Goal: Check status: Check status

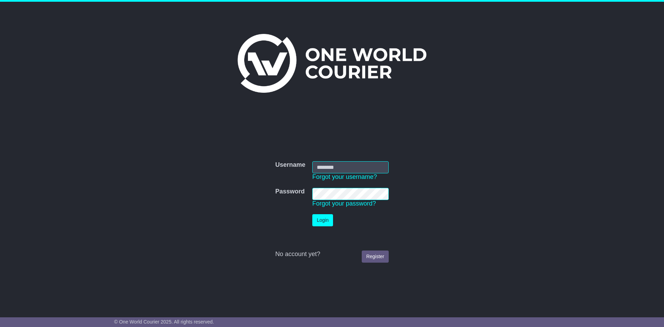
type input "**********"
click at [327, 220] on button "Login" at bounding box center [322, 220] width 21 height 12
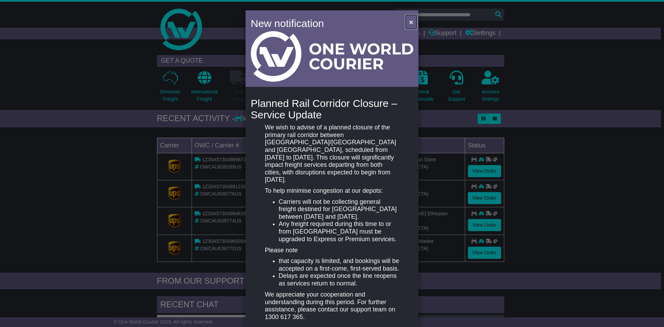
click at [409, 22] on span "×" at bounding box center [411, 22] width 4 height 8
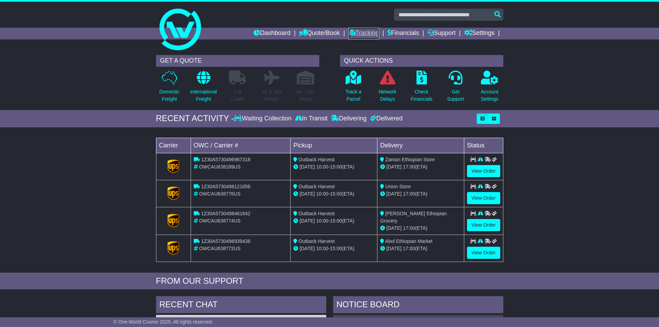
click at [360, 32] on link "Tracking" at bounding box center [363, 34] width 30 height 12
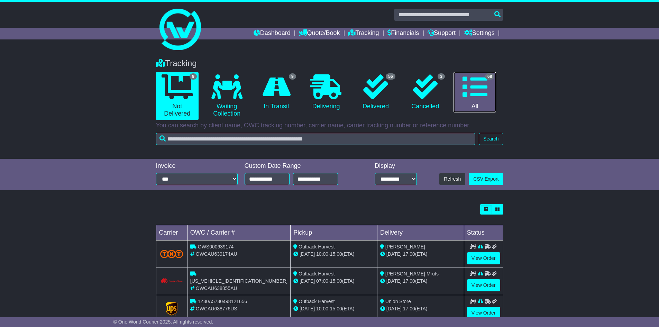
click at [476, 90] on icon at bounding box center [474, 86] width 25 height 25
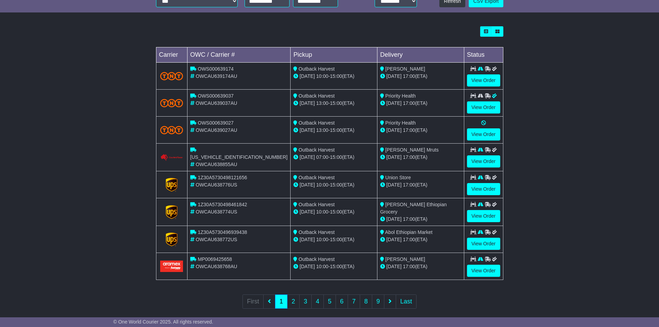
scroll to position [185, 0]
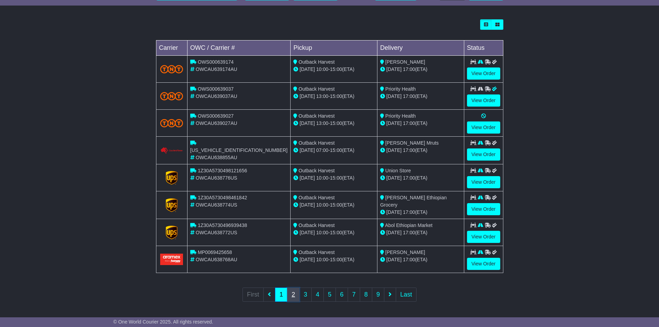
click at [295, 294] on link "2" at bounding box center [293, 294] width 12 height 14
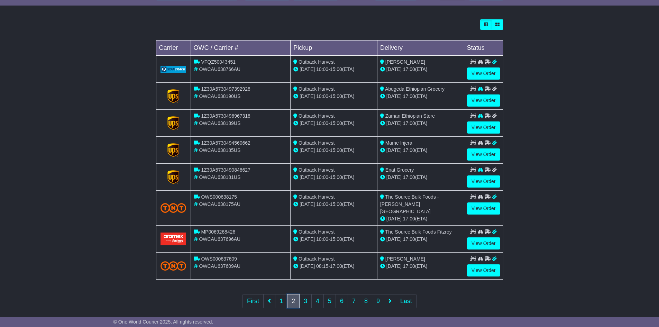
scroll to position [185, 0]
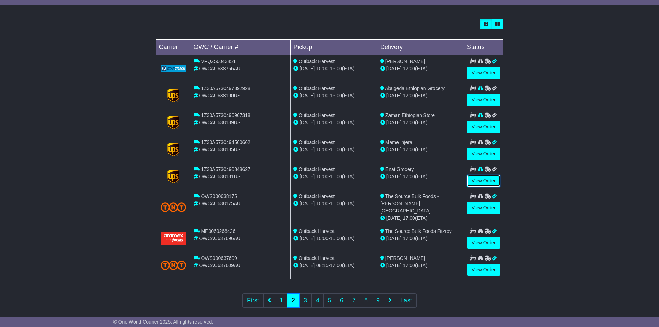
click at [482, 179] on link "View Order" at bounding box center [483, 181] width 33 height 12
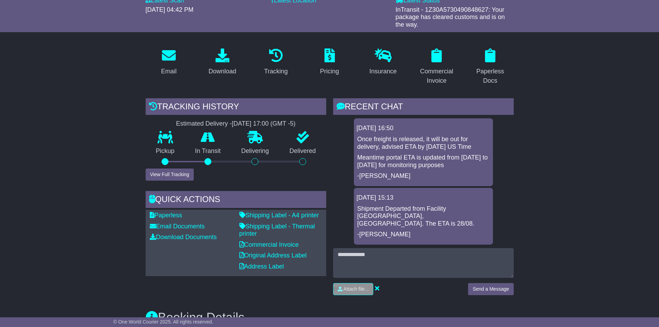
scroll to position [104, 0]
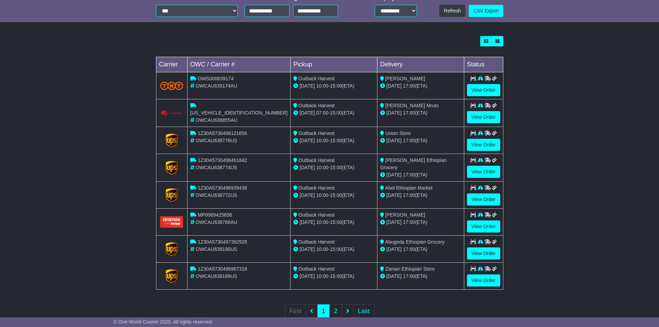
scroll to position [185, 0]
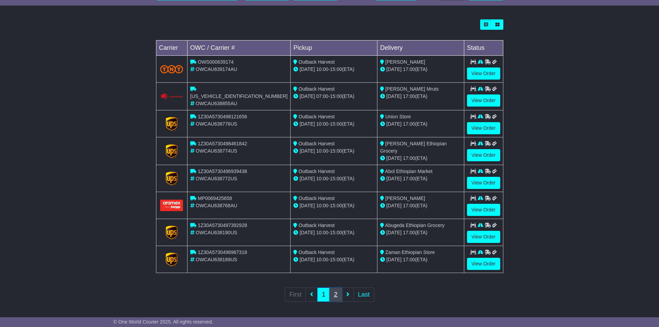
click at [337, 294] on link "2" at bounding box center [335, 294] width 12 height 14
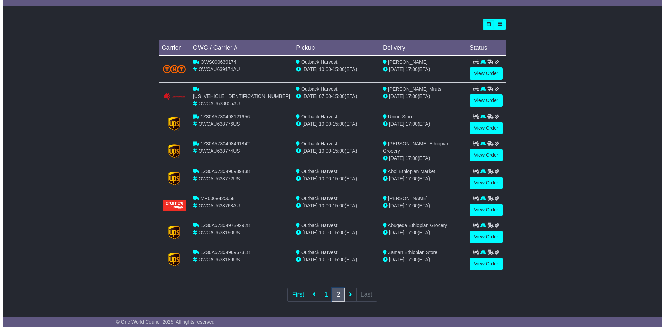
scroll to position [0, 0]
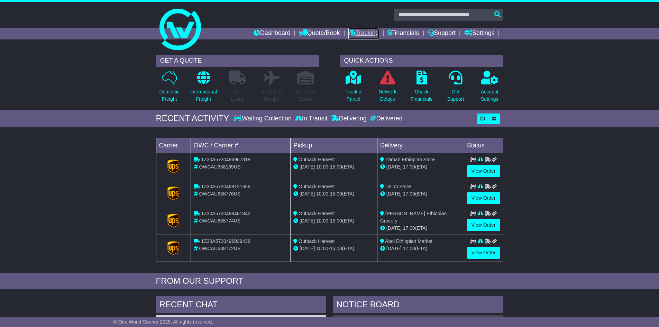
click at [359, 31] on link "Tracking" at bounding box center [363, 34] width 30 height 12
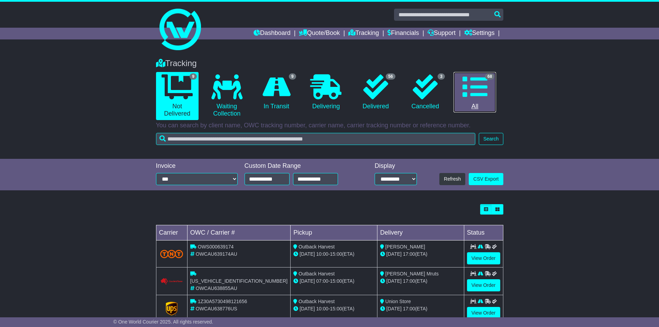
click at [481, 86] on icon at bounding box center [474, 86] width 25 height 25
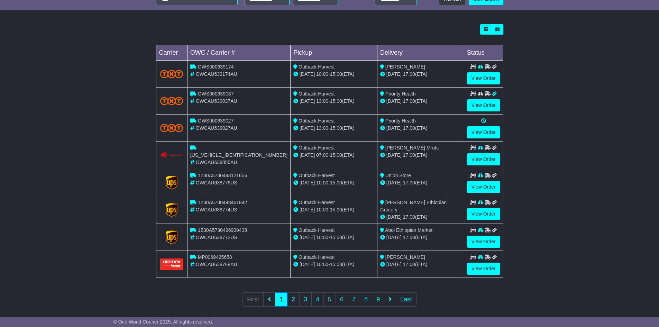
scroll to position [185, 0]
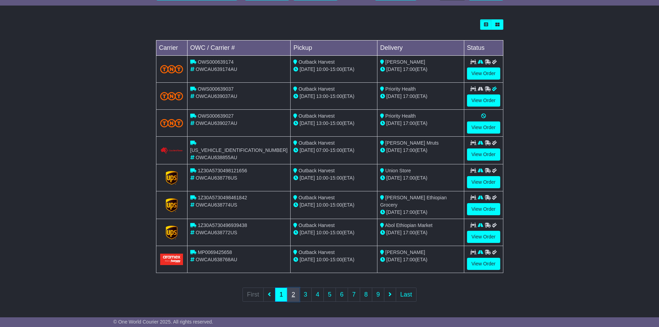
click at [294, 293] on link "2" at bounding box center [293, 294] width 12 height 14
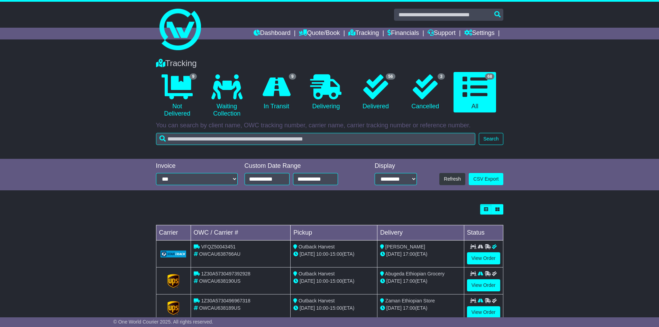
scroll to position [104, 0]
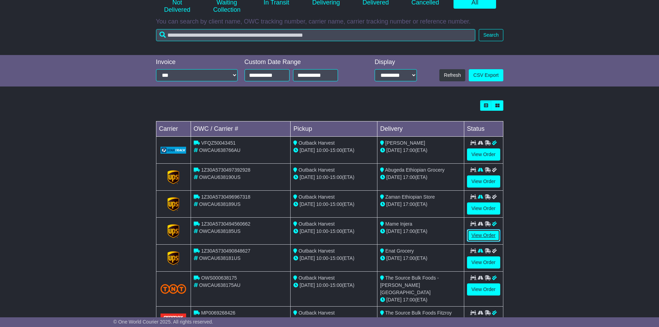
click at [484, 234] on link "View Order" at bounding box center [483, 235] width 33 height 12
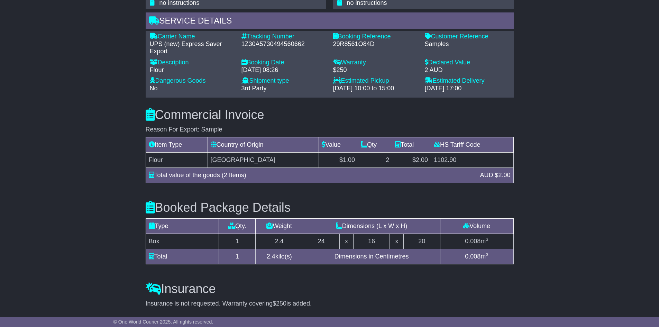
scroll to position [486, 0]
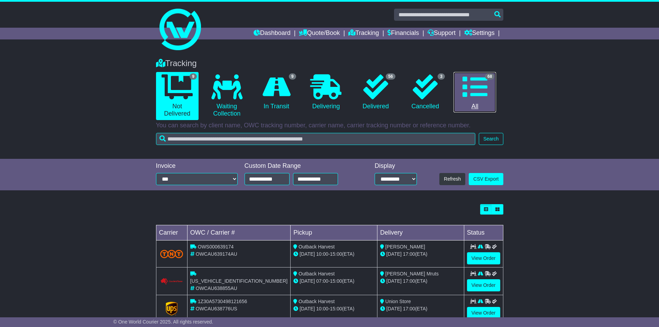
click at [473, 87] on icon at bounding box center [474, 86] width 25 height 25
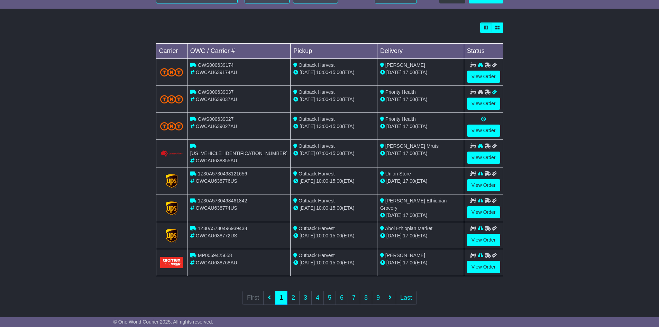
scroll to position [185, 0]
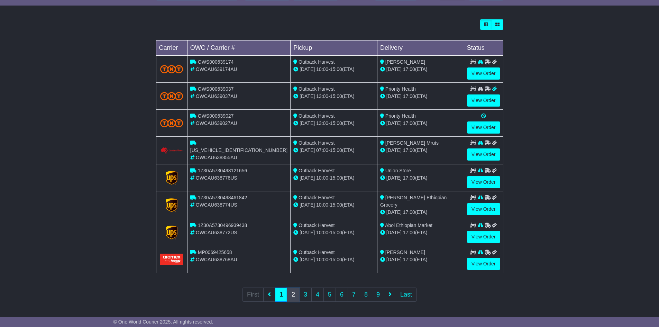
click at [294, 293] on link "2" at bounding box center [293, 294] width 12 height 14
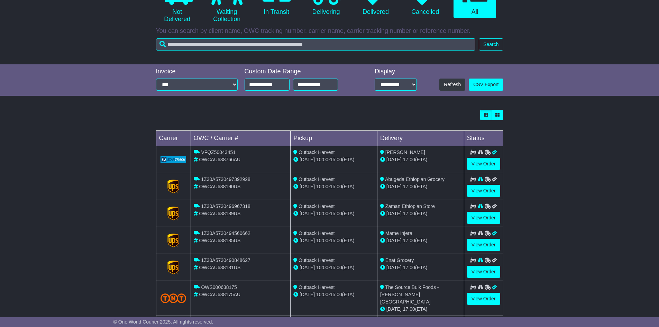
scroll to position [138, 0]
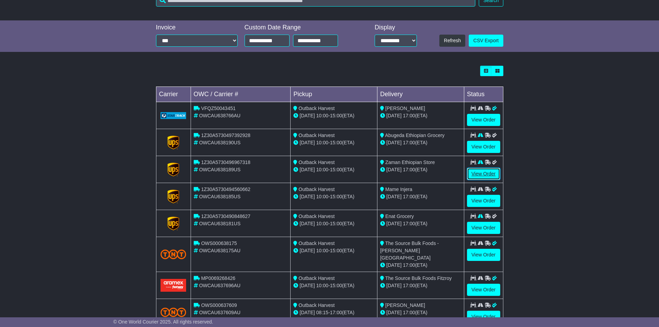
click at [488, 172] on link "View Order" at bounding box center [483, 174] width 33 height 12
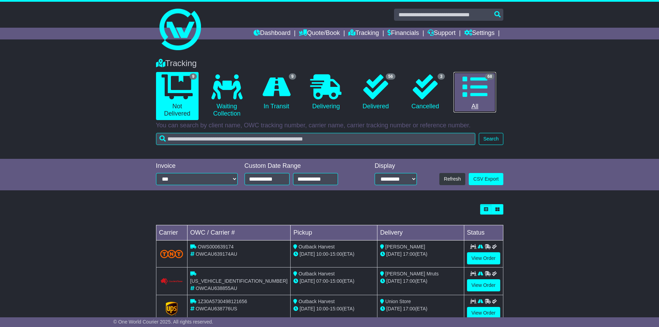
click at [478, 87] on icon at bounding box center [474, 86] width 25 height 25
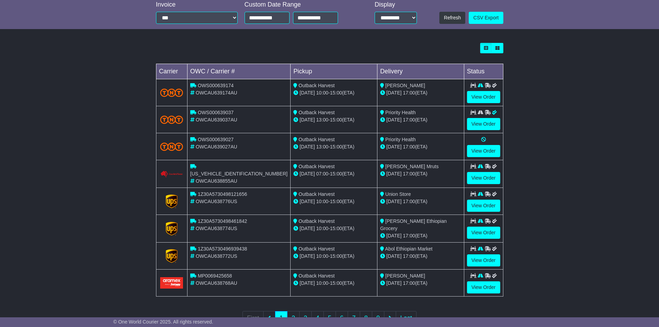
scroll to position [185, 0]
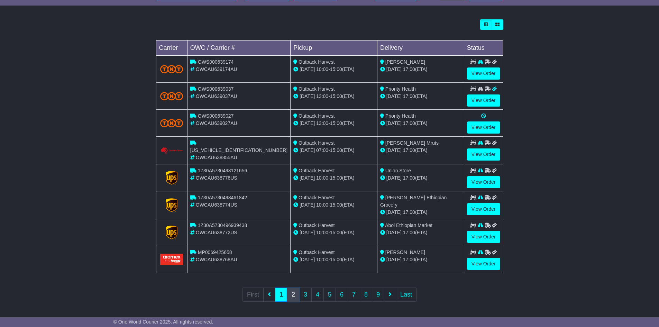
click at [294, 294] on link "2" at bounding box center [293, 294] width 12 height 14
click at [283, 294] on link "1" at bounding box center [281, 294] width 12 height 14
click at [291, 292] on link "2" at bounding box center [293, 294] width 12 height 14
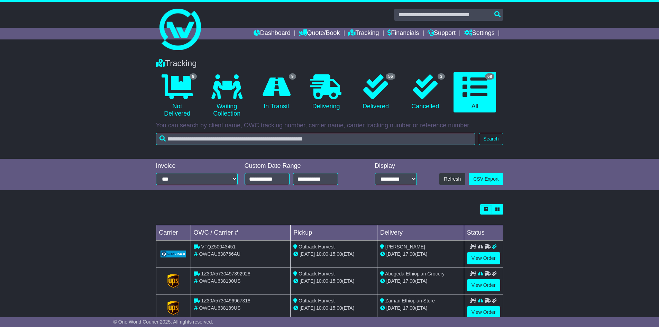
scroll to position [25, 0]
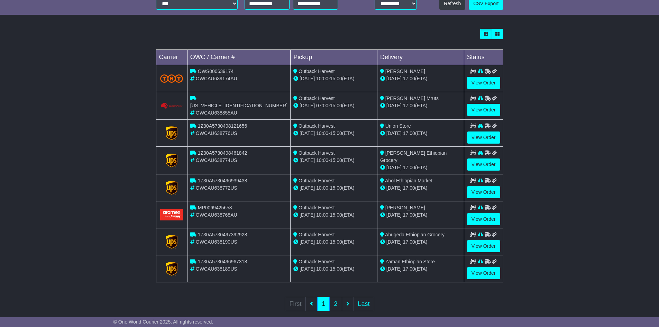
scroll to position [185, 0]
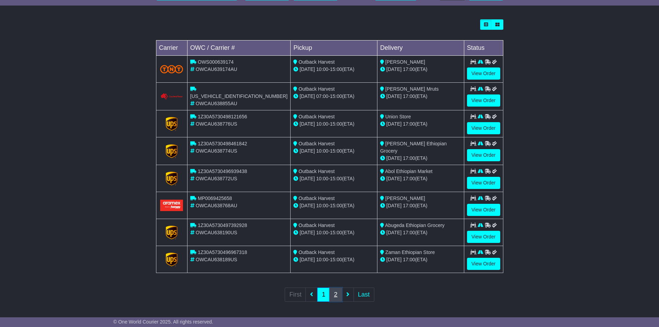
click at [334, 293] on link "2" at bounding box center [335, 294] width 12 height 14
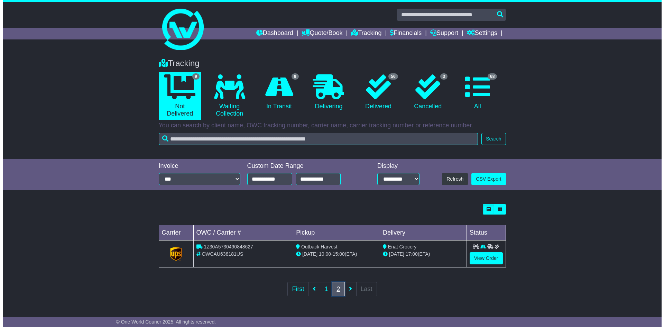
scroll to position [0, 0]
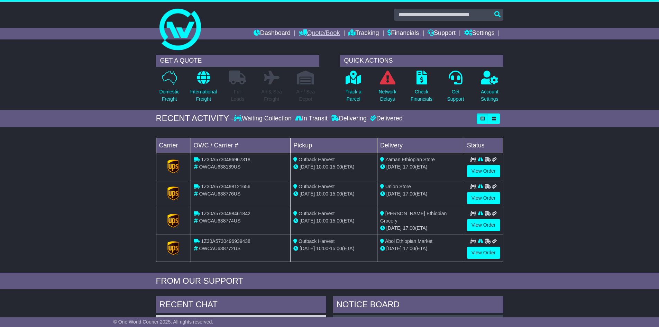
click at [318, 34] on link "Quote/Book" at bounding box center [319, 34] width 41 height 12
click at [366, 31] on link "Tracking" at bounding box center [363, 34] width 30 height 12
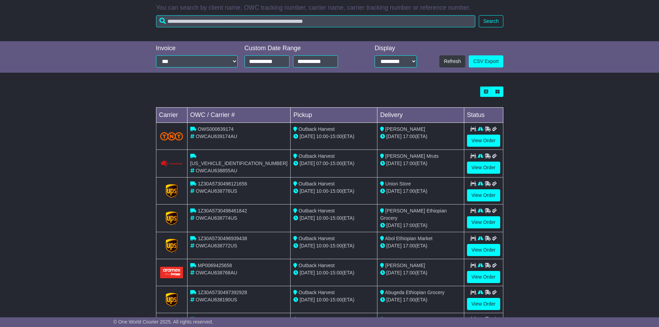
scroll to position [173, 0]
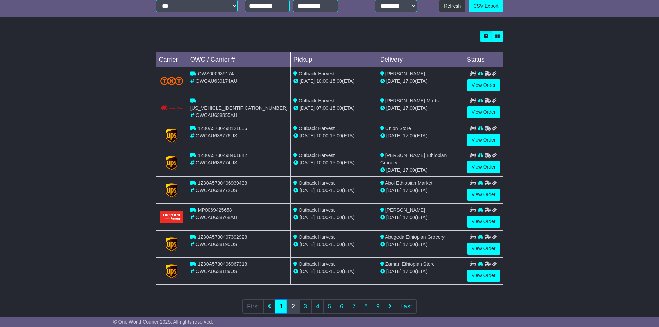
click at [291, 305] on link "2" at bounding box center [293, 306] width 12 height 14
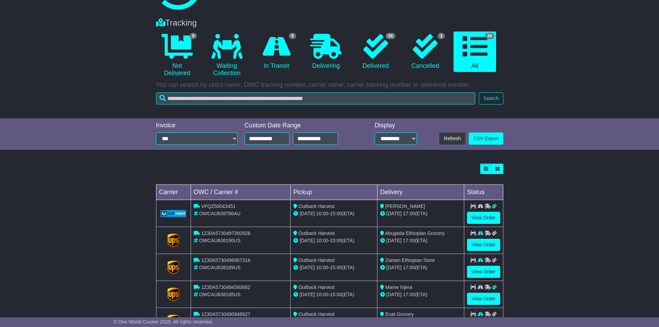
scroll to position [138, 0]
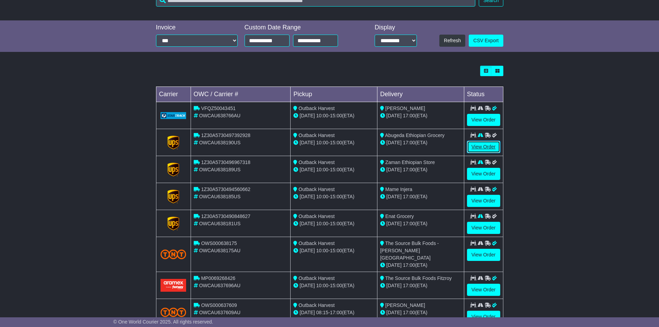
click at [485, 146] on link "View Order" at bounding box center [483, 147] width 33 height 12
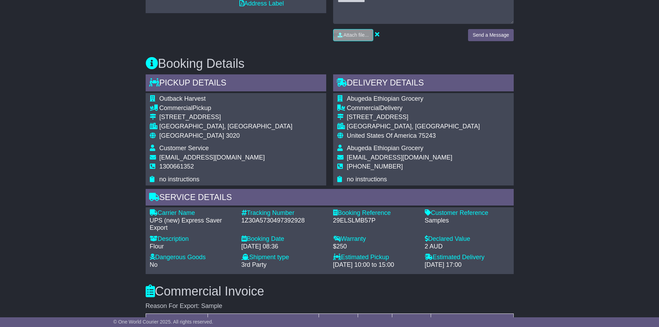
scroll to position [346, 0]
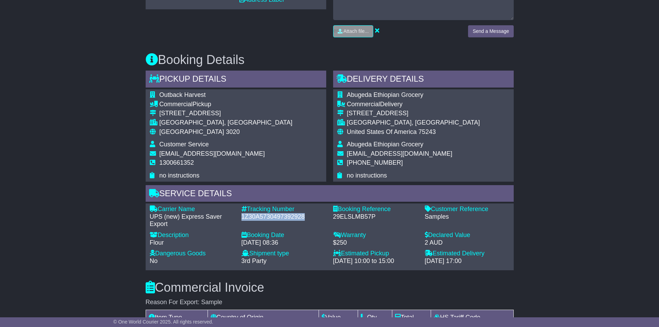
drag, startPoint x: 307, startPoint y: 216, endPoint x: 239, endPoint y: 218, distance: 67.8
click at [239, 218] on div "Tracking Number - 1Z30A5730497392928" at bounding box center [284, 216] width 92 height 22
copy div "1Z30A5730497392928"
